Goal: Task Accomplishment & Management: Manage account settings

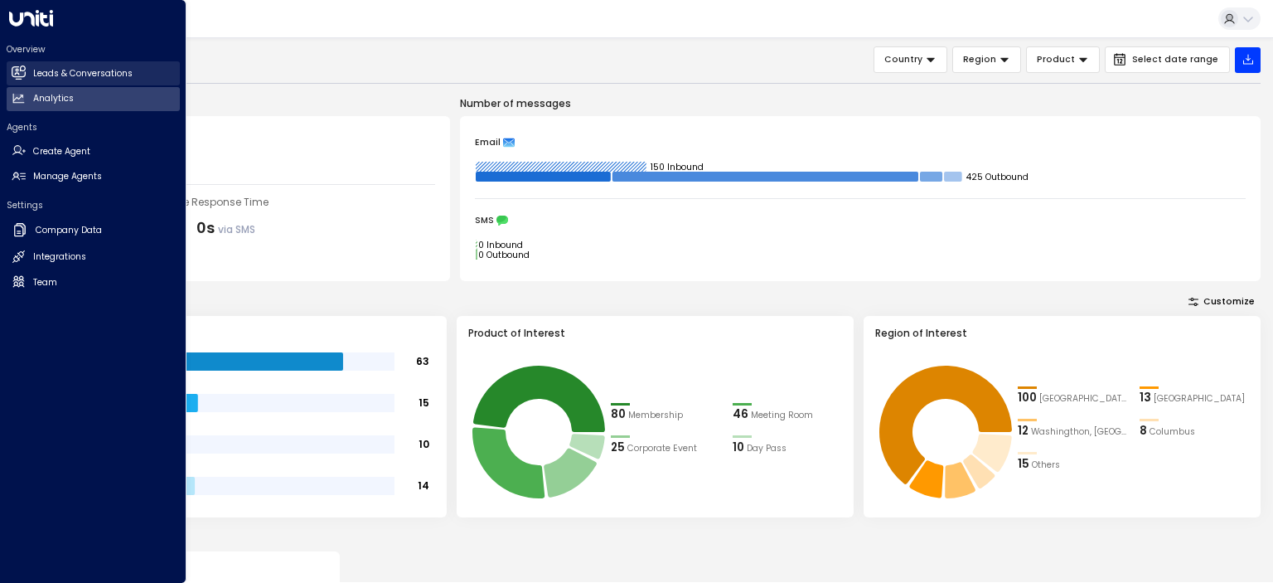
click at [49, 71] on h2 "Leads & Conversations" at bounding box center [82, 73] width 99 height 13
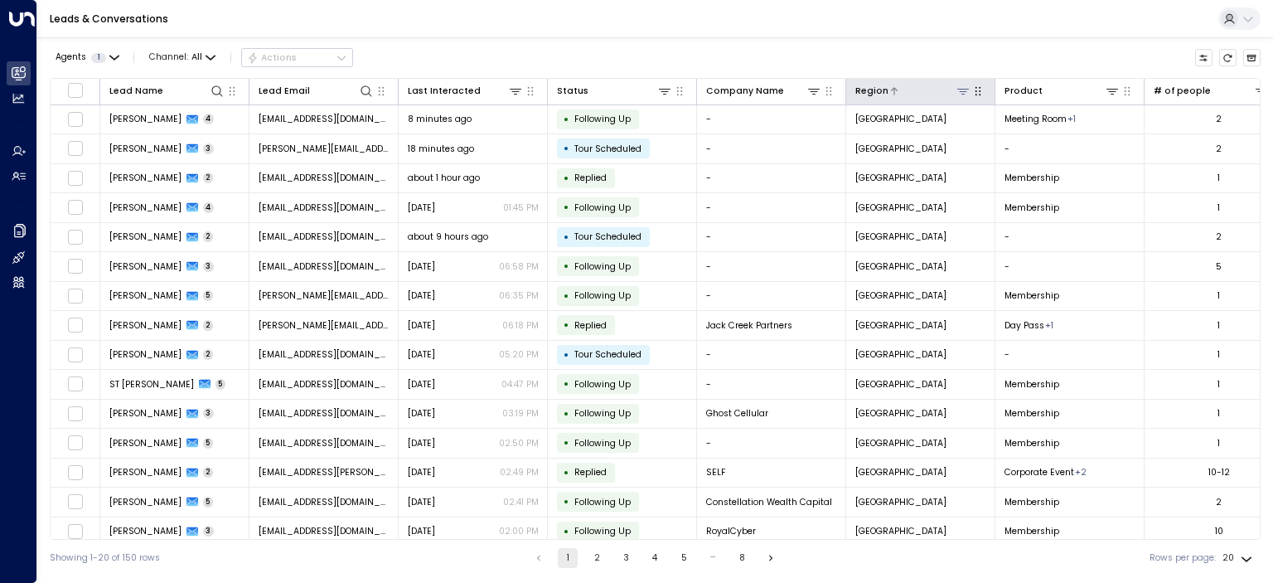
click at [962, 92] on icon at bounding box center [963, 91] width 13 height 13
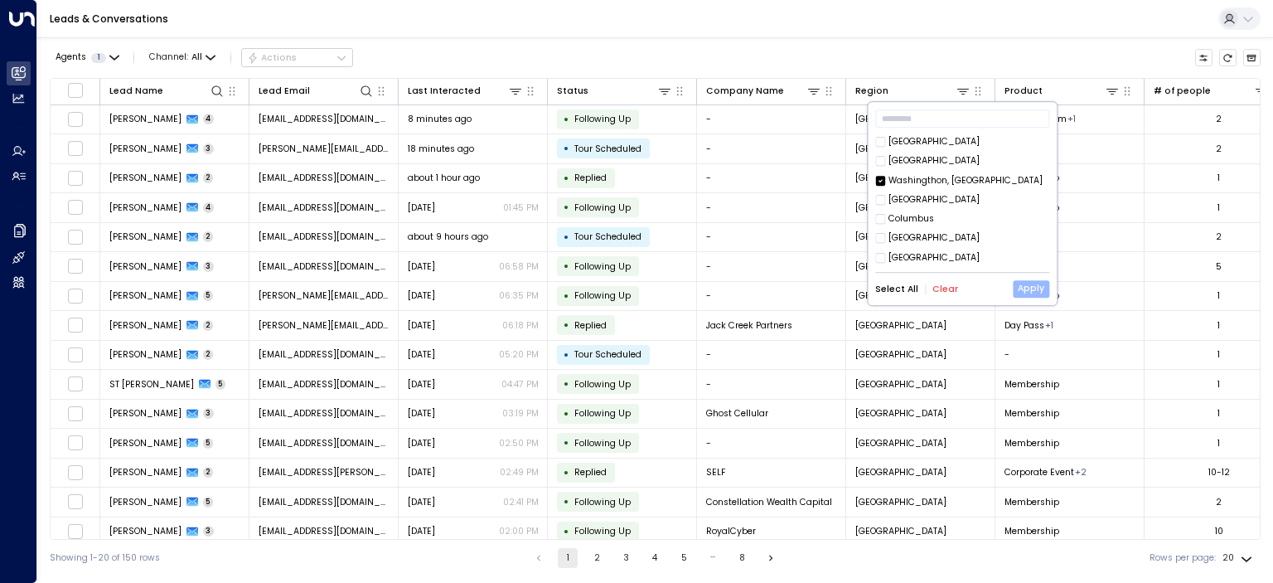
click at [1033, 288] on button "Apply" at bounding box center [1031, 288] width 36 height 17
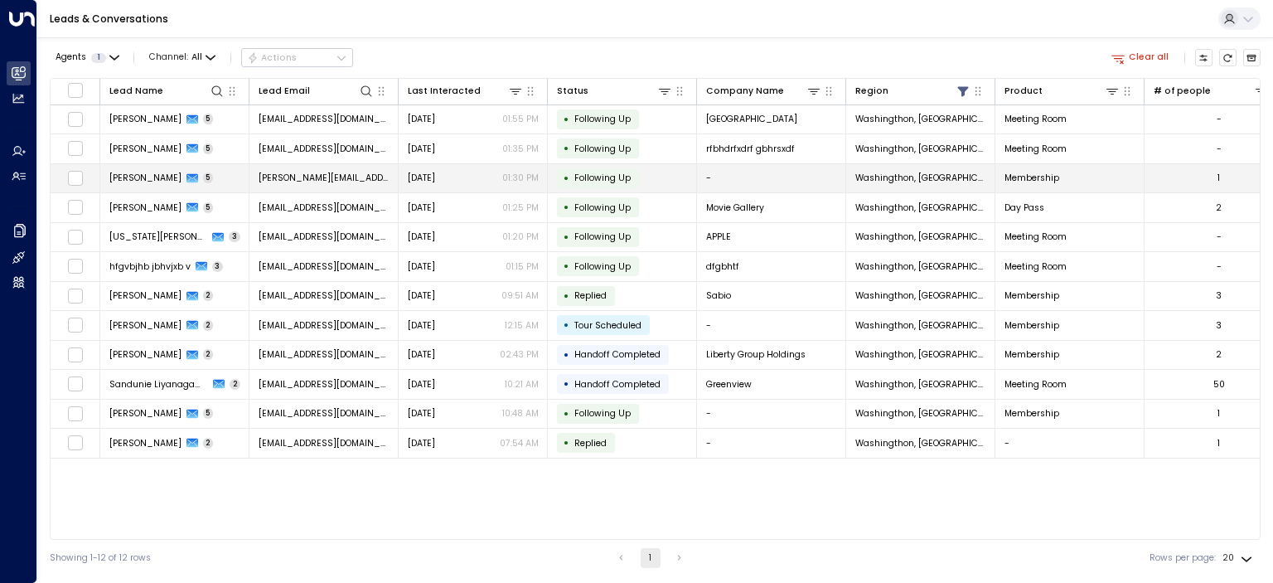
click at [151, 175] on span "[PERSON_NAME]" at bounding box center [145, 178] width 72 height 12
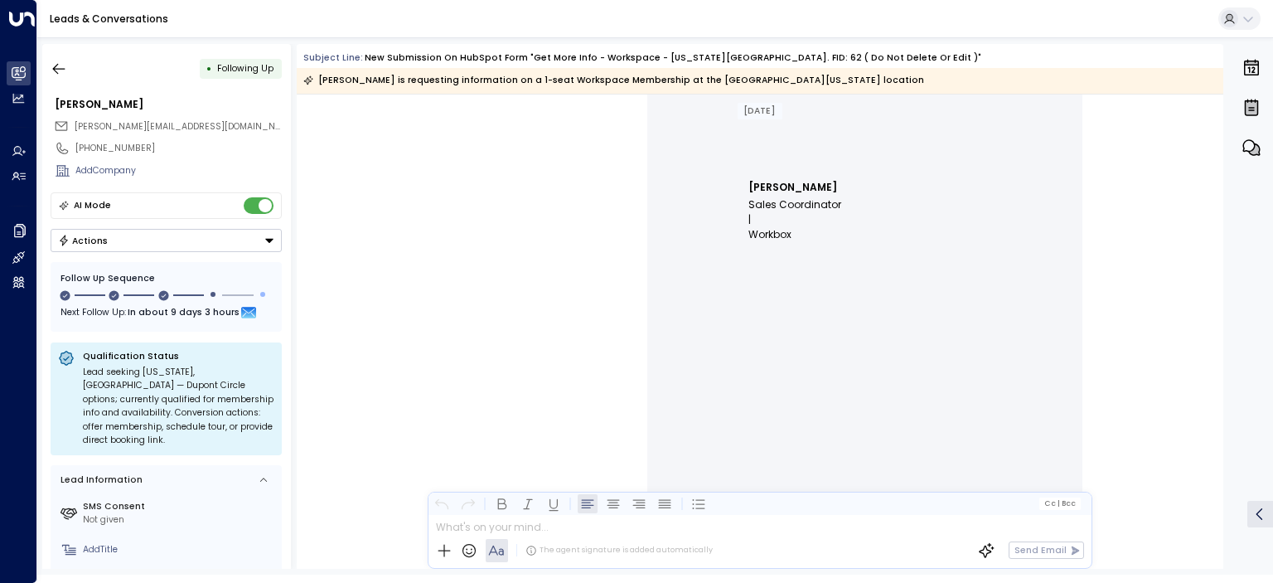
scroll to position [5884, 0]
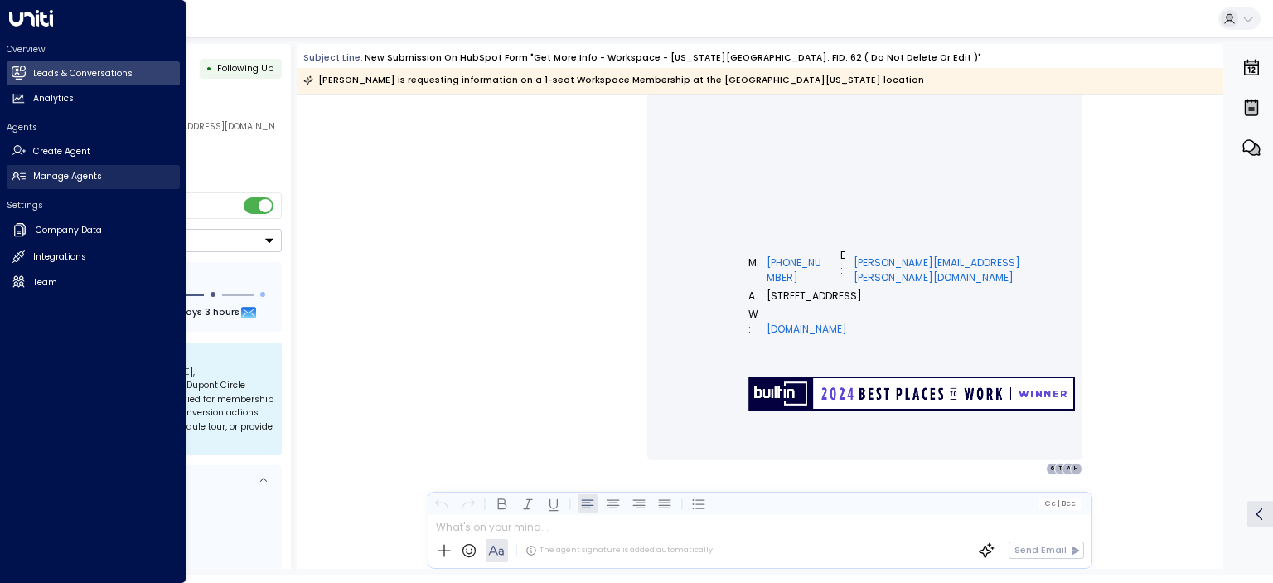
click at [71, 171] on h2 "Manage Agents" at bounding box center [67, 176] width 69 height 13
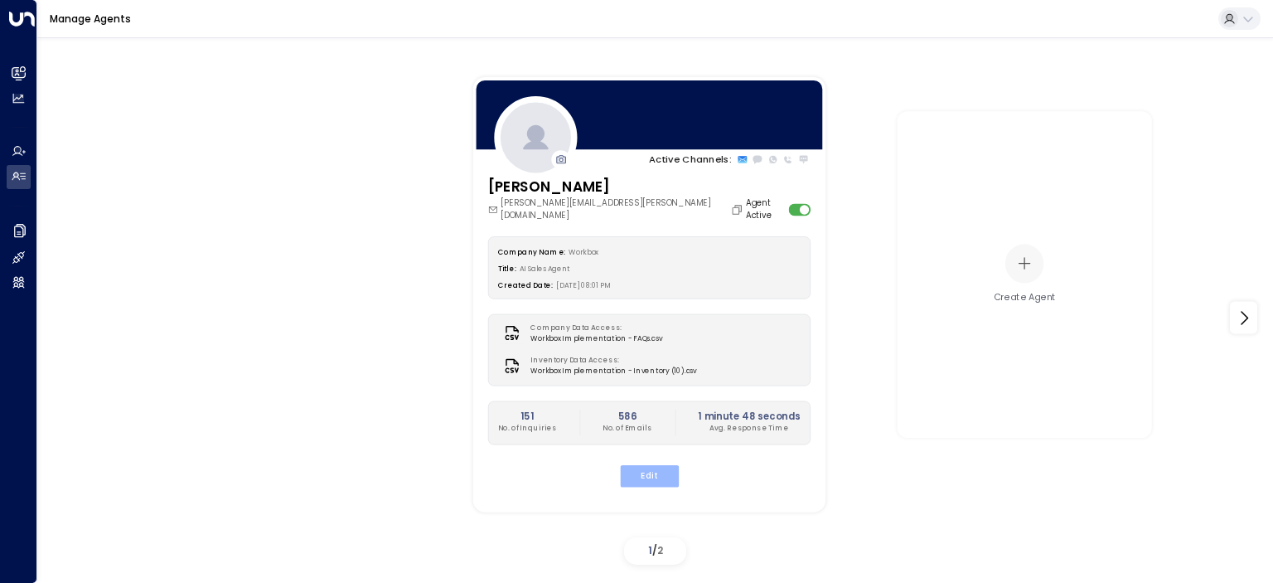
click at [660, 465] on button "Edit" at bounding box center [648, 476] width 59 height 22
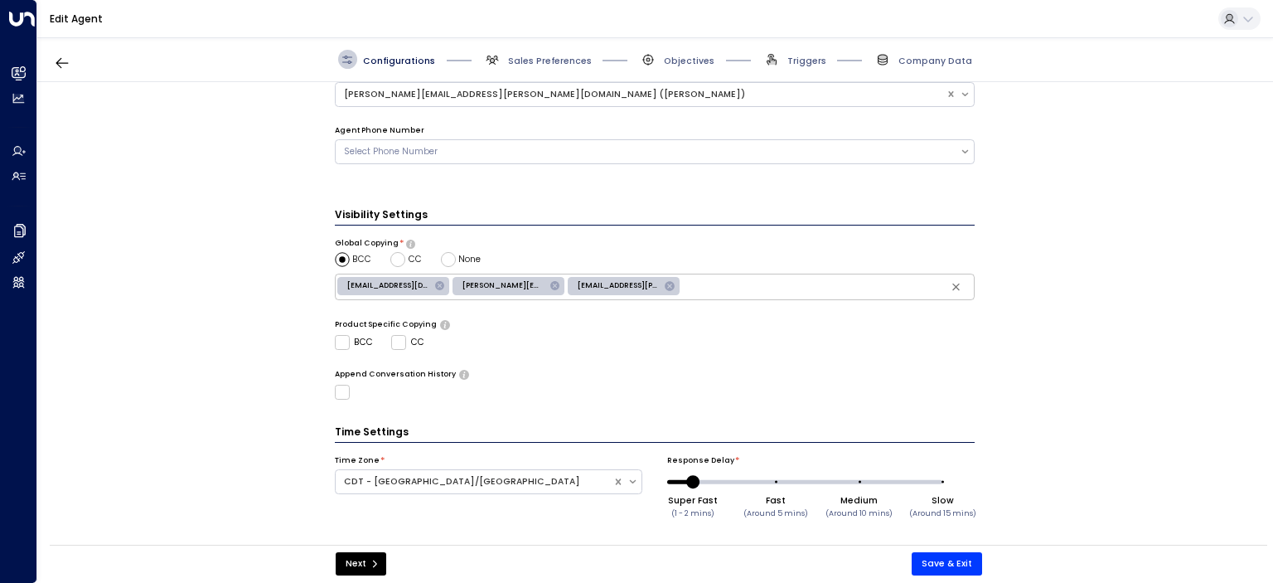
scroll to position [482, 0]
click at [349, 563] on button "Next" at bounding box center [361, 563] width 51 height 23
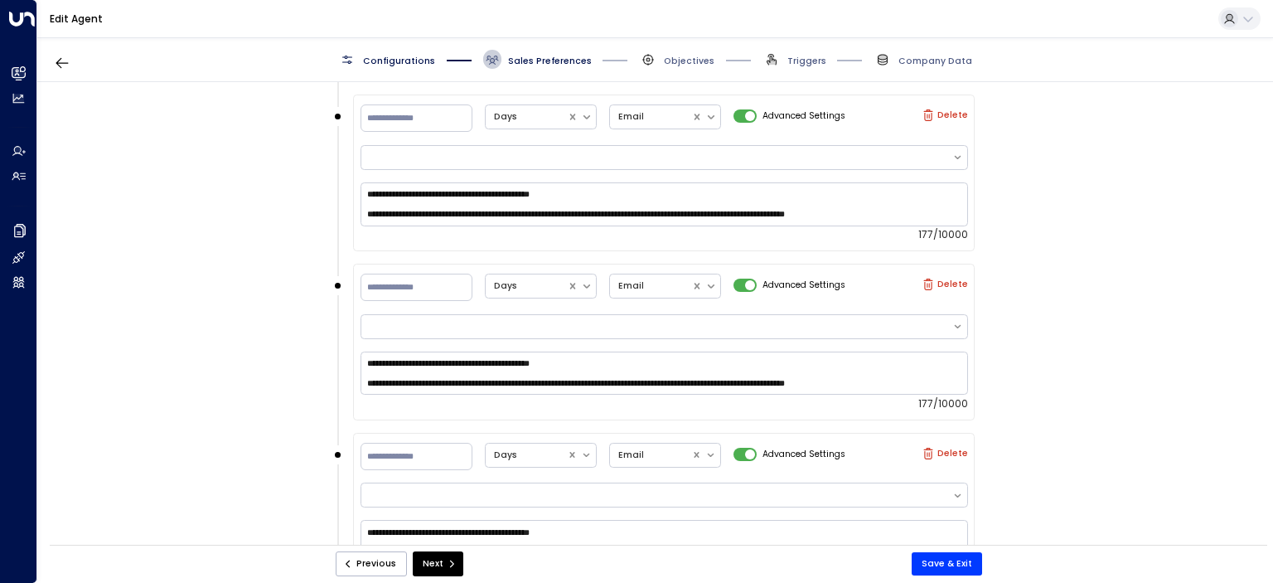
scroll to position [1546, 0]
